Goal: Communication & Community: Connect with others

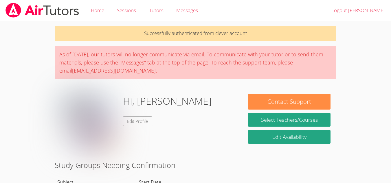
click at [269, 99] on button "Contact Support" at bounding box center [289, 102] width 83 height 16
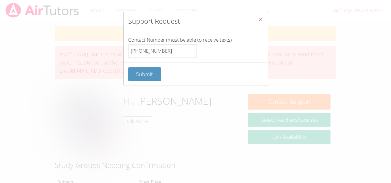
click at [152, 77] on span "Submit" at bounding box center [144, 74] width 17 height 7
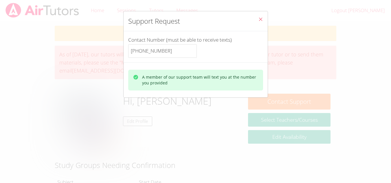
click at [258, 18] on icon "Close" at bounding box center [260, 19] width 5 height 5
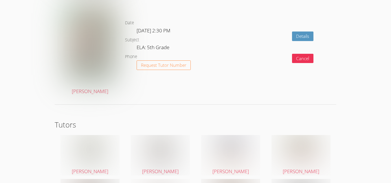
scroll to position [1171, 0]
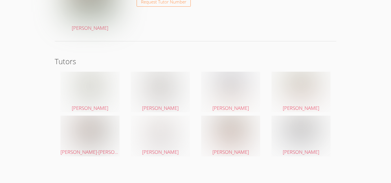
click at [102, 154] on span "[PERSON_NAME]-[PERSON_NAME]" at bounding box center [98, 152] width 74 height 7
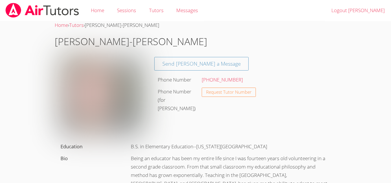
click at [190, 63] on link "Send [PERSON_NAME] a Message" at bounding box center [201, 64] width 95 height 14
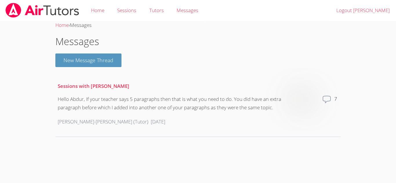
click at [71, 60] on button "New Message Thread" at bounding box center [88, 61] width 66 height 14
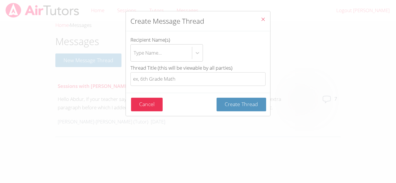
click at [164, 51] on div "Type Name..." at bounding box center [161, 53] width 61 height 17
click at [134, 51] on input "Recipient Name(s) Type Name..." at bounding box center [134, 52] width 1 height 13
click at [200, 53] on div "btn solid blue btn-info" at bounding box center [197, 53] width 10 height 10
click at [134, 53] on input "Recipient Name(s) Use Up and Down to choose options, press Enter to select the …" at bounding box center [134, 52] width 1 height 13
click at [170, 56] on div "Type Name..." at bounding box center [161, 53] width 61 height 17
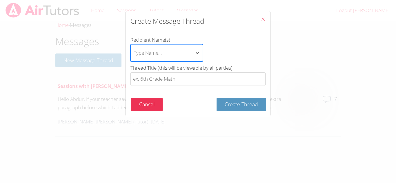
click at [134, 56] on input "Recipient Name(s) Select is focused ,type to refine list, press Down to open th…" at bounding box center [134, 52] width 1 height 13
click at [189, 91] on div "Recipient Name(s) Type Name... Thread Title (this will be viewable by all parti…" at bounding box center [198, 62] width 144 height 62
click at [150, 102] on button "Cancel" at bounding box center [147, 105] width 32 height 14
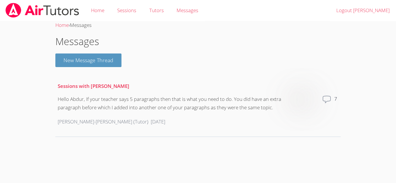
click at [156, 12] on link "Tutors" at bounding box center [156, 10] width 27 height 21
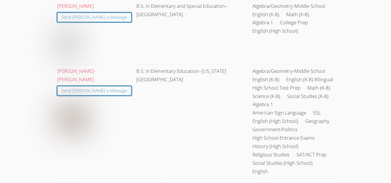
scroll to position [97, 0]
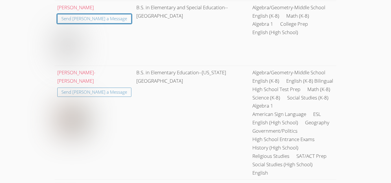
click at [74, 88] on link "Send [PERSON_NAME] a Message" at bounding box center [94, 93] width 74 height 10
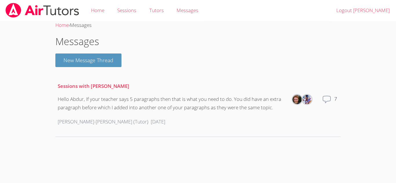
click at [88, 55] on button "New Message Thread" at bounding box center [88, 61] width 66 height 14
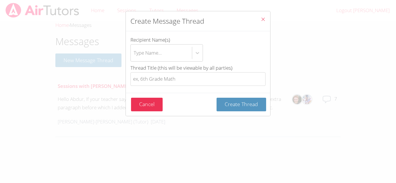
click at [154, 104] on button "Cancel" at bounding box center [147, 105] width 32 height 14
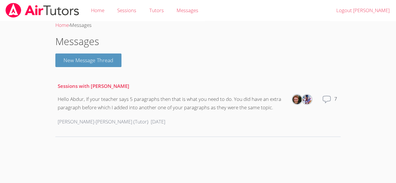
click at [185, 14] on div "Messages" at bounding box center [187, 10] width 22 height 8
click at [156, 13] on link "Tutors" at bounding box center [156, 10] width 27 height 21
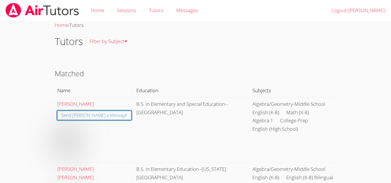
click at [97, 14] on link "Home" at bounding box center [98, 10] width 26 height 21
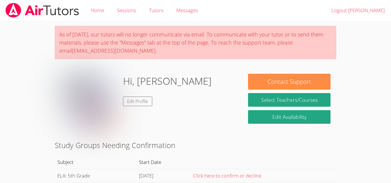
click at [155, 14] on link "Tutors" at bounding box center [156, 10] width 27 height 21
